Goal: Information Seeking & Learning: Learn about a topic

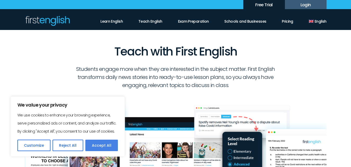
click at [97, 148] on button "Accept All" at bounding box center [101, 144] width 33 height 11
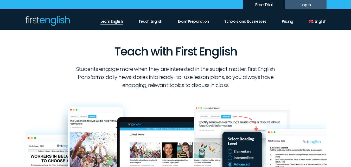
click at [114, 19] on link "Learn English" at bounding box center [111, 20] width 22 height 9
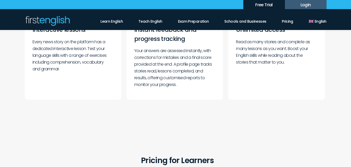
scroll to position [130, 0]
